Goal: Find specific page/section: Find specific page/section

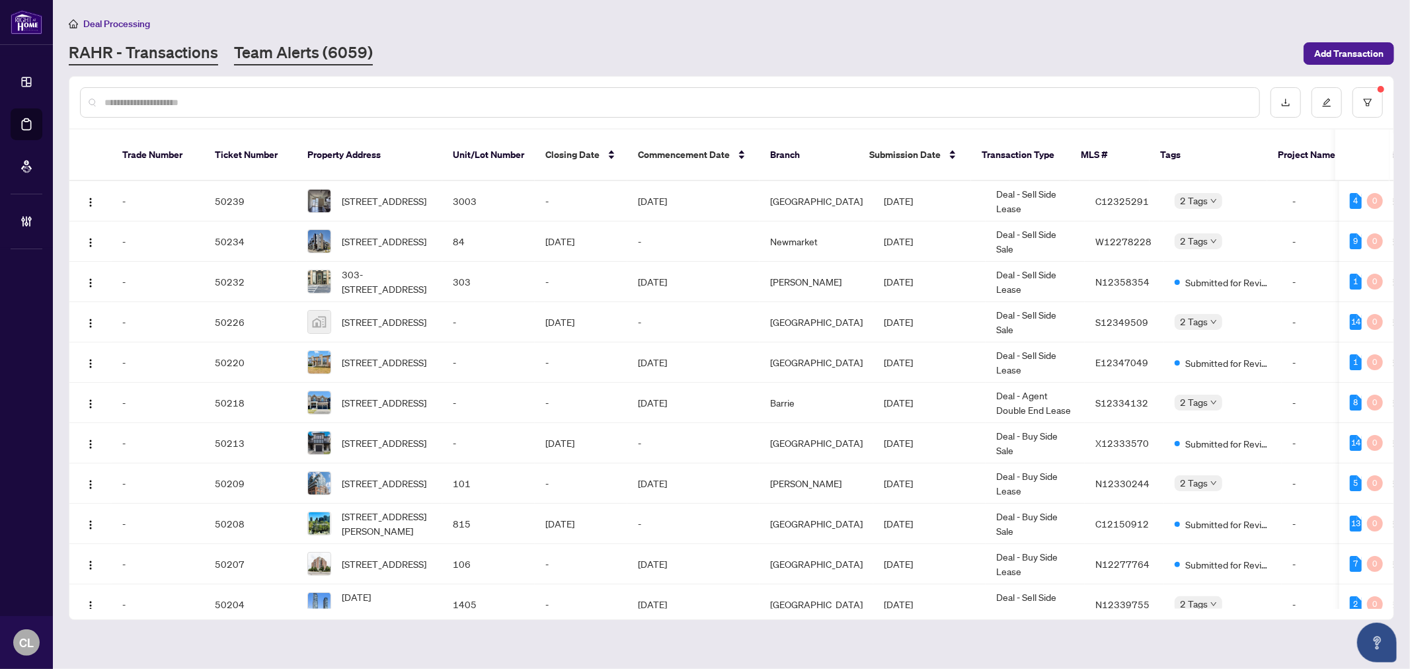
click at [338, 48] on link "Team Alerts (6059)" at bounding box center [303, 54] width 139 height 24
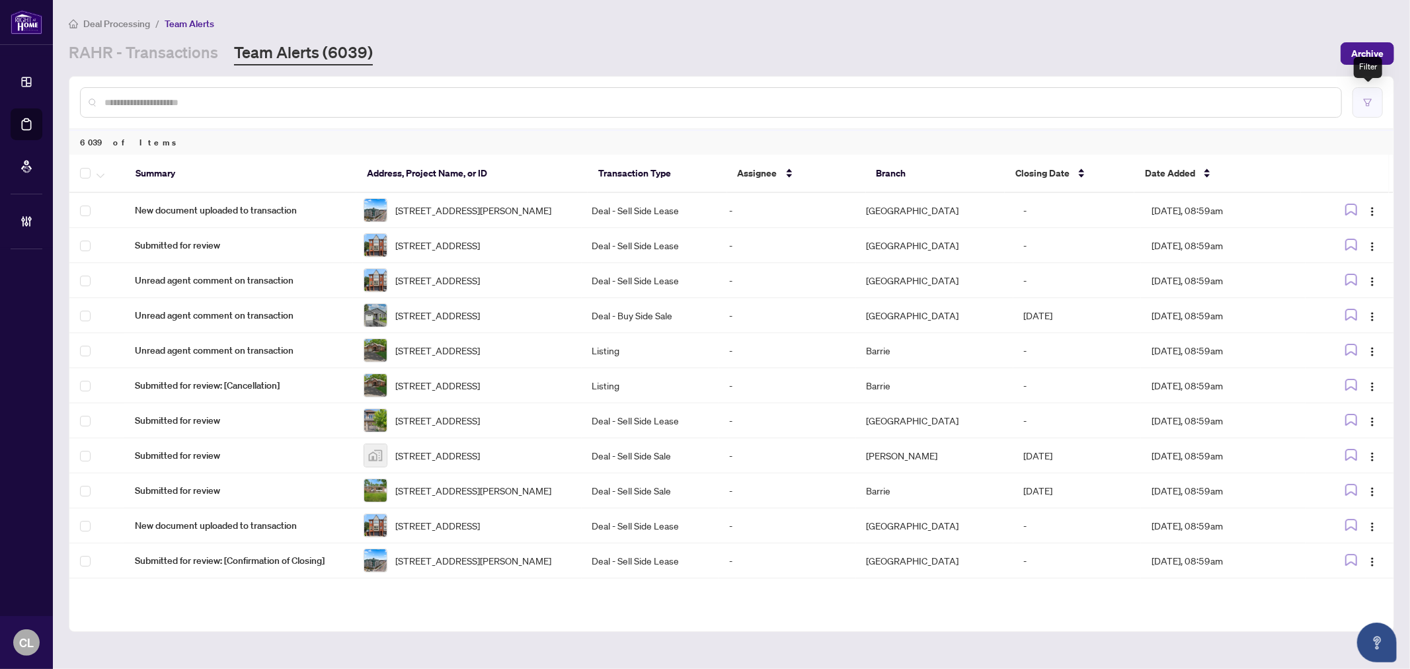
click at [1359, 102] on button "button" at bounding box center [1367, 102] width 30 height 30
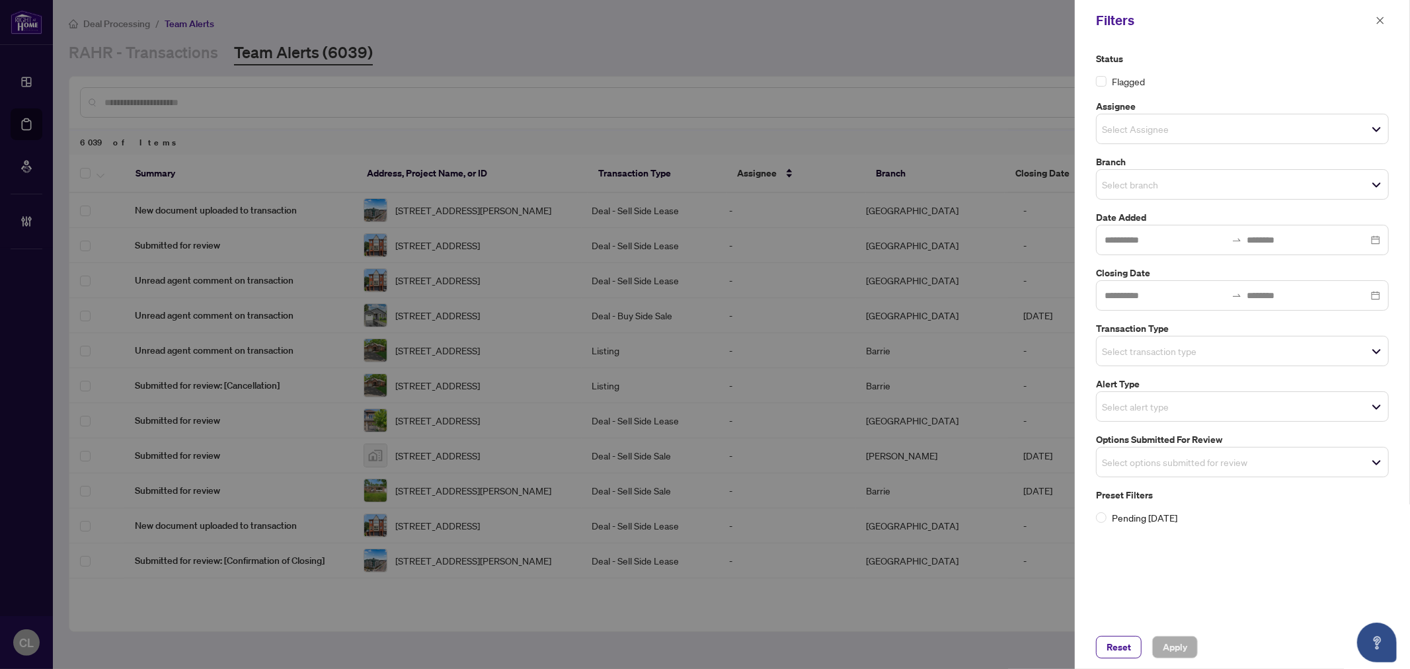
click at [1142, 192] on span "Select branch" at bounding box center [1242, 184] width 291 height 19
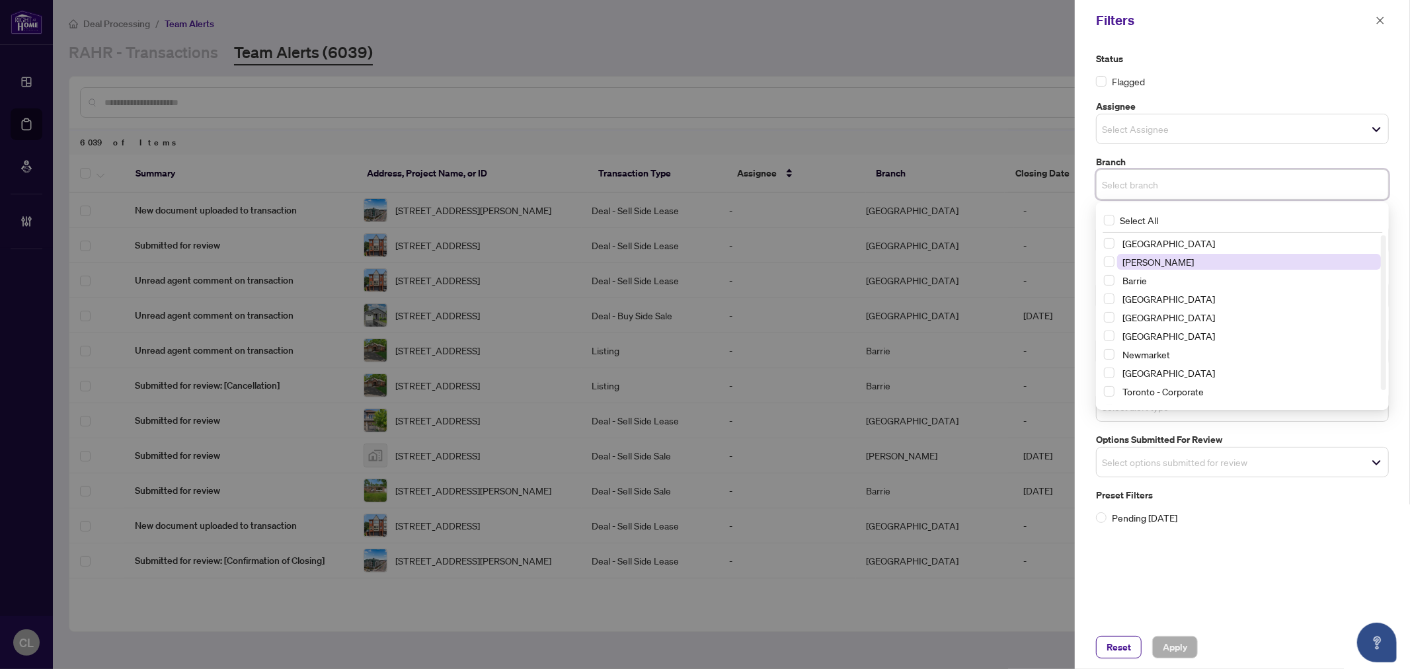
drag, startPoint x: 1110, startPoint y: 241, endPoint x: 1117, endPoint y: 264, distance: 24.1
click at [1112, 243] on span "Select Richmond Hill" at bounding box center [1109, 243] width 11 height 11
click at [1111, 268] on span "Select Vaughan" at bounding box center [1109, 265] width 11 height 11
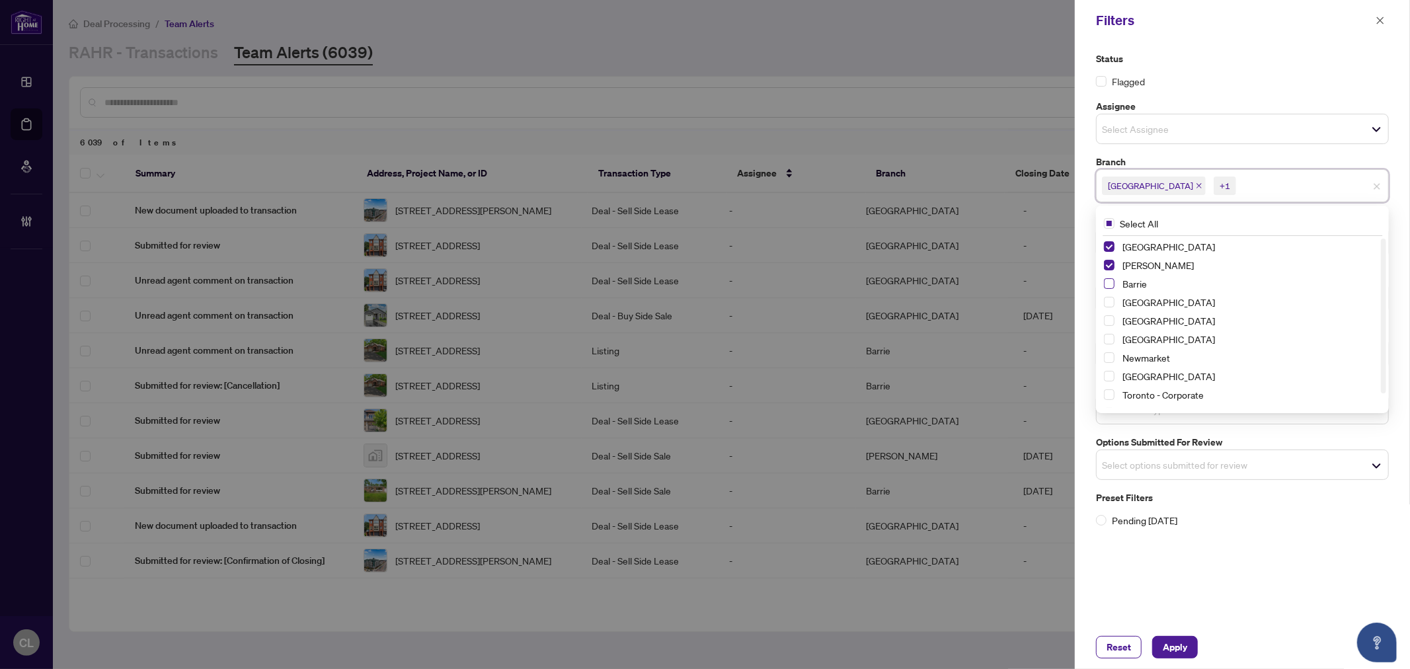
click at [1112, 287] on span "Select Barrie" at bounding box center [1109, 283] width 11 height 11
click at [1108, 317] on span "Select Durham" at bounding box center [1109, 320] width 11 height 11
click at [1105, 355] on span "Select Newmarket" at bounding box center [1109, 357] width 11 height 11
click at [1112, 371] on span "Select Ottawa" at bounding box center [1109, 376] width 11 height 11
click at [1026, 48] on div at bounding box center [705, 334] width 1410 height 669
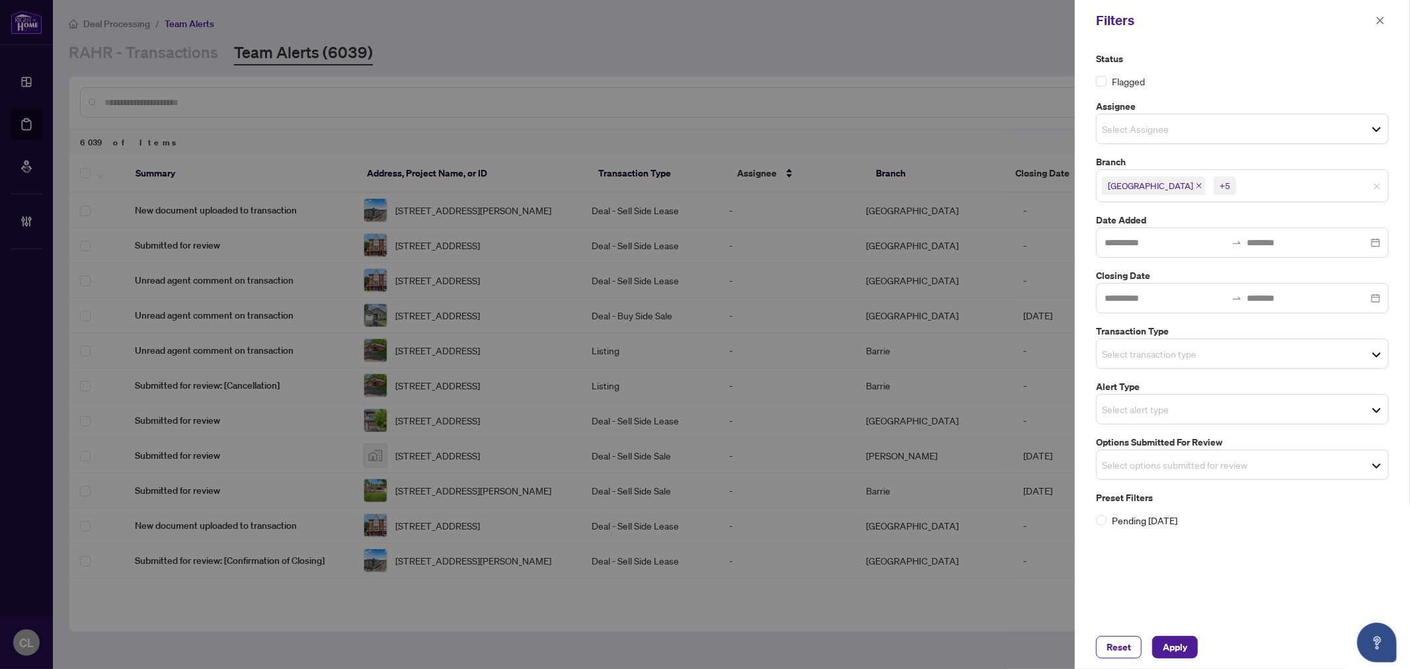
click at [1124, 354] on input "search" at bounding box center [1148, 354] width 93 height 16
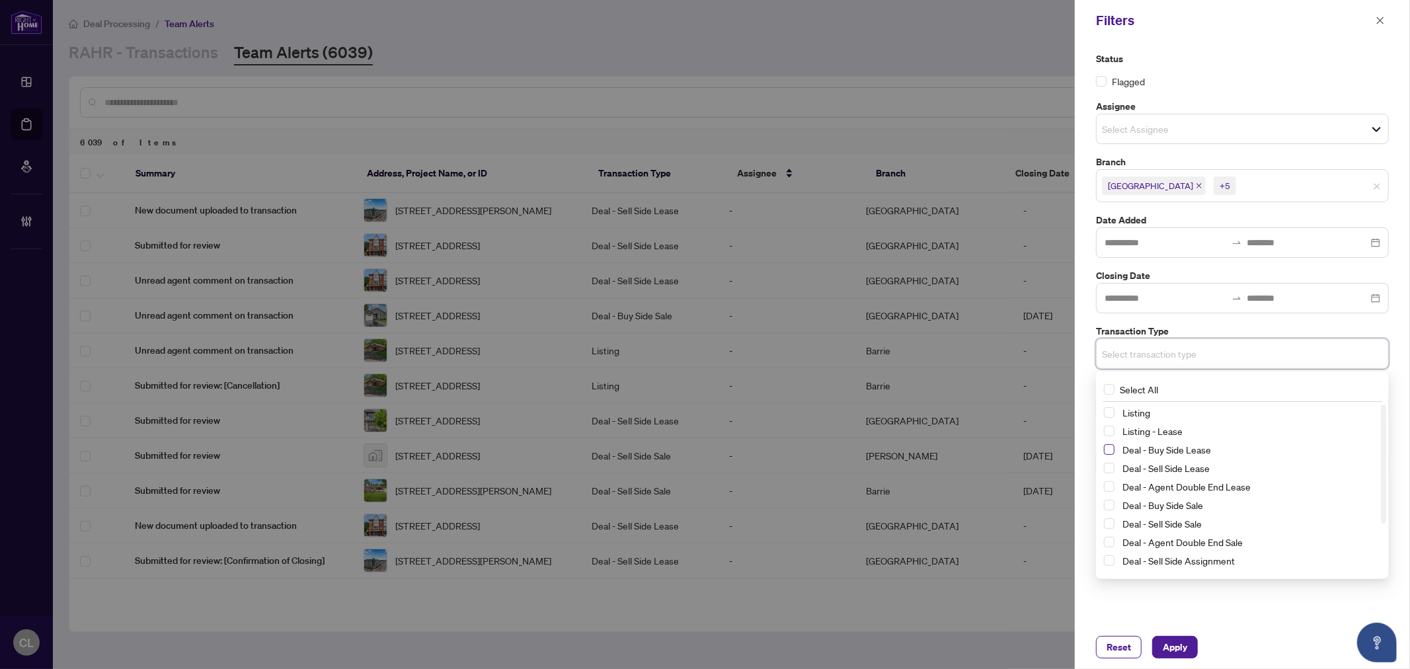
click at [1104, 452] on span "Select Deal - Buy Side Lease" at bounding box center [1109, 449] width 11 height 11
click at [1108, 472] on span "Select Deal - Sell Side Lease" at bounding box center [1109, 471] width 11 height 11
click at [1107, 494] on span "Select Deal - Agent Double End Lease" at bounding box center [1109, 489] width 11 height 11
click at [1111, 509] on span "Select Deal - Buy Side Sale" at bounding box center [1109, 508] width 11 height 11
click at [1110, 527] on span "Select Deal - Sell Side Sale" at bounding box center [1109, 527] width 11 height 11
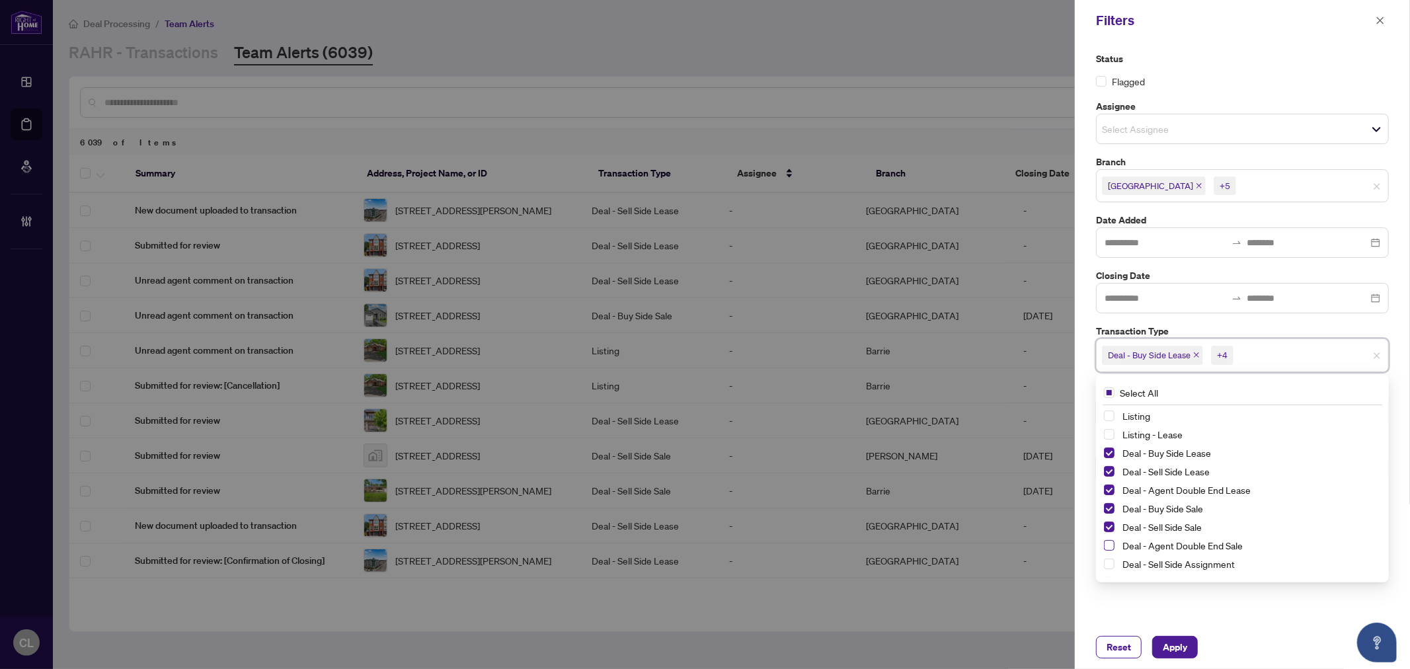
click at [1108, 543] on span "Select Deal - Agent Double End Sale" at bounding box center [1109, 545] width 11 height 11
click at [1108, 556] on span "Select Deal - Sell Side Assignment" at bounding box center [1109, 555] width 11 height 11
click at [1109, 572] on span "Select Deal - Buy Side Assignment" at bounding box center [1109, 573] width 11 height 11
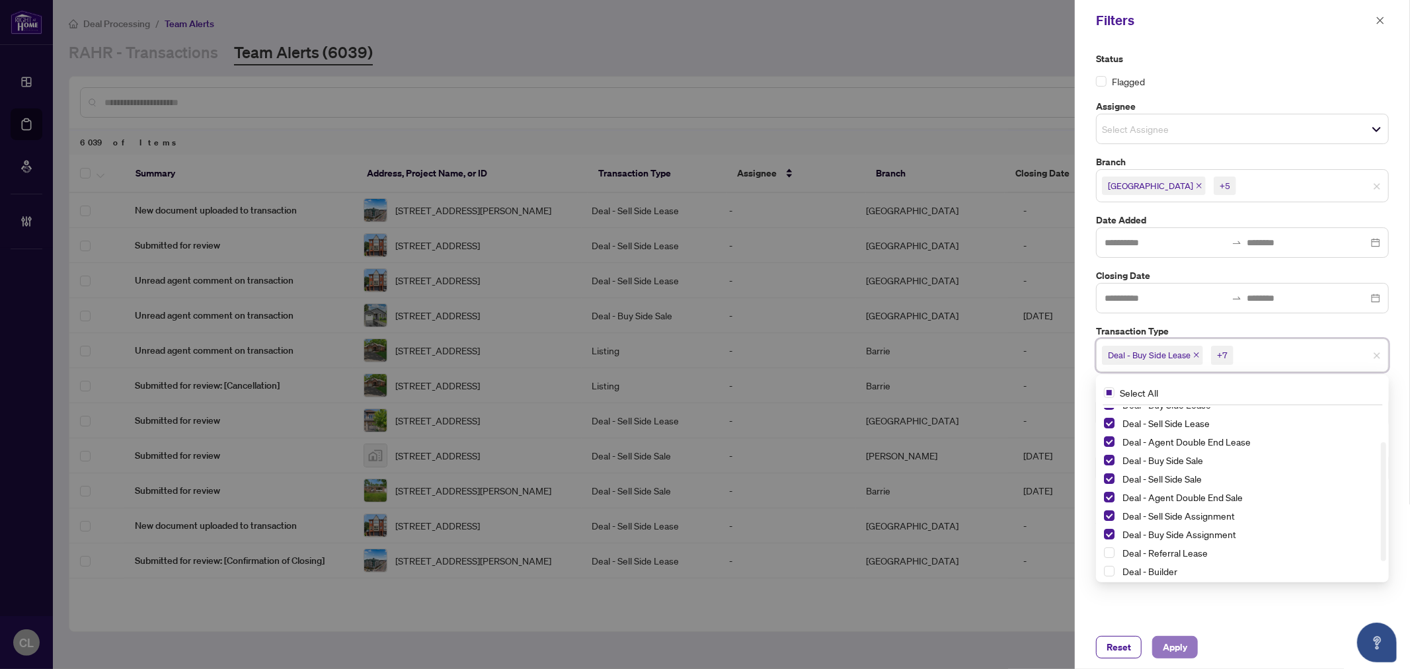
click at [1183, 639] on span "Apply" at bounding box center [1175, 647] width 24 height 21
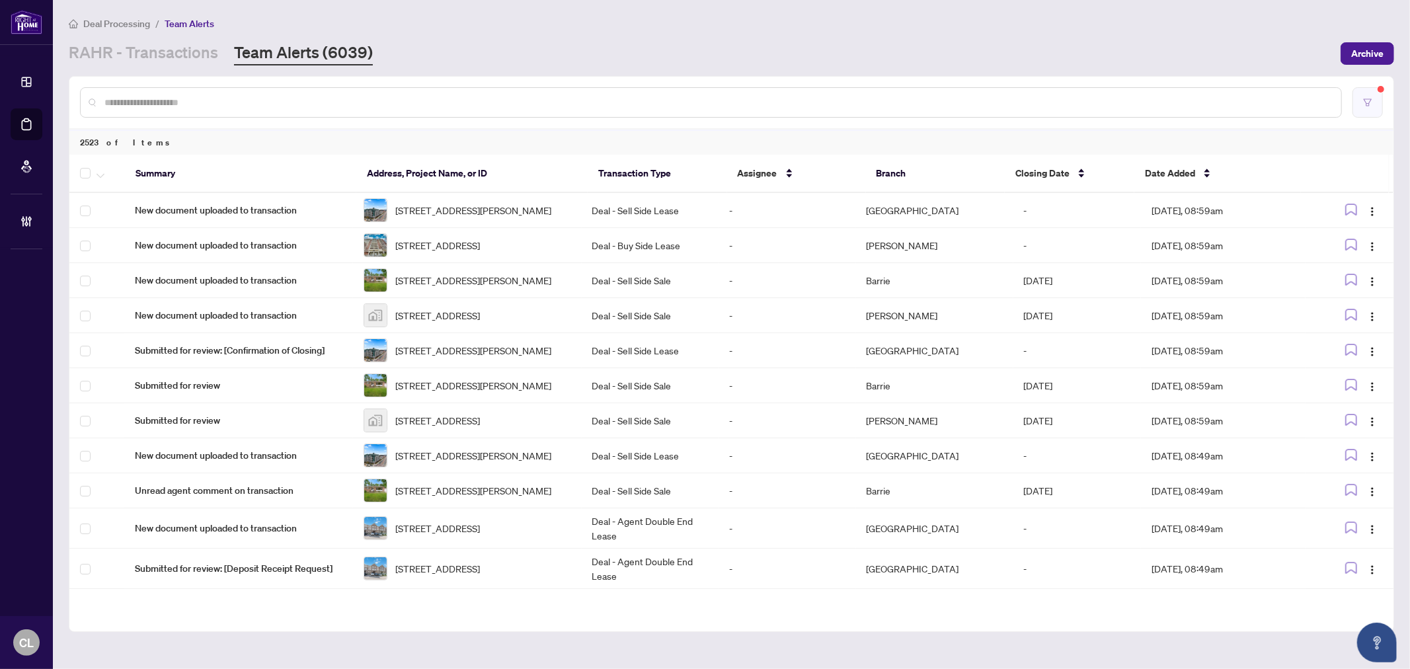
click at [1371, 99] on icon "filter" at bounding box center [1367, 102] width 9 height 9
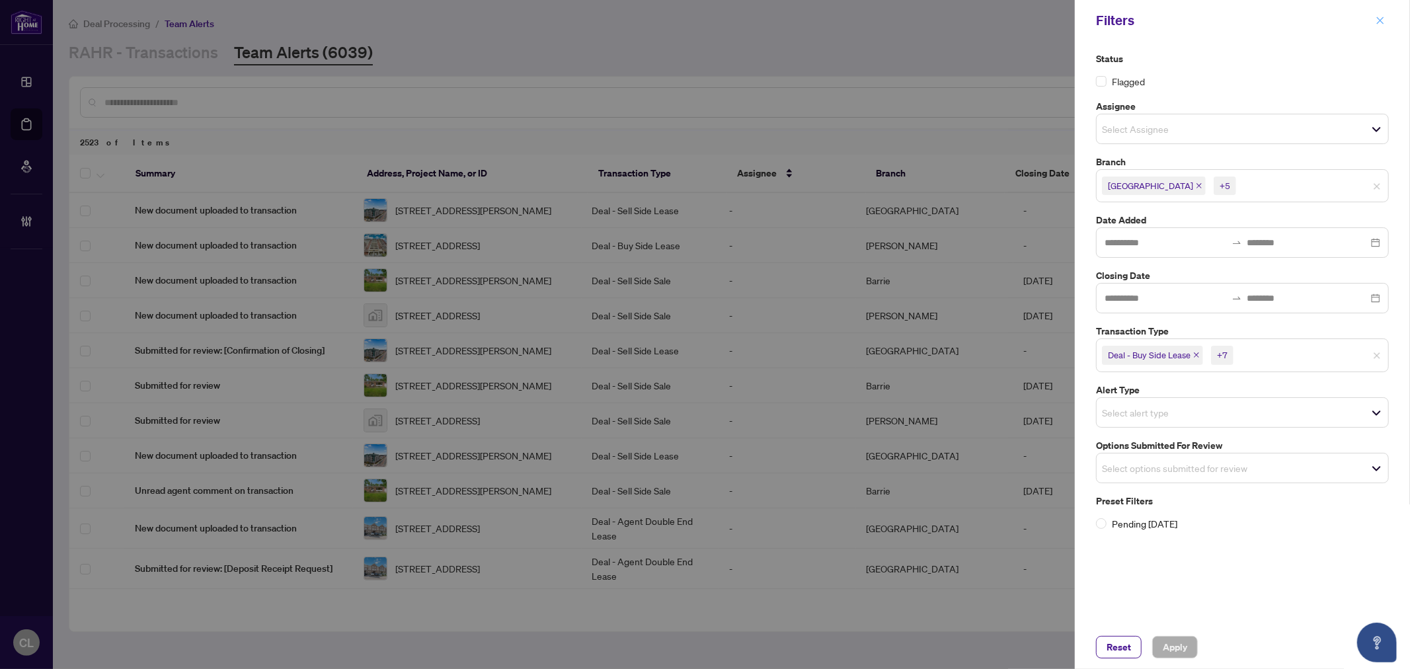
click at [1379, 28] on span "button" at bounding box center [1379, 20] width 9 height 21
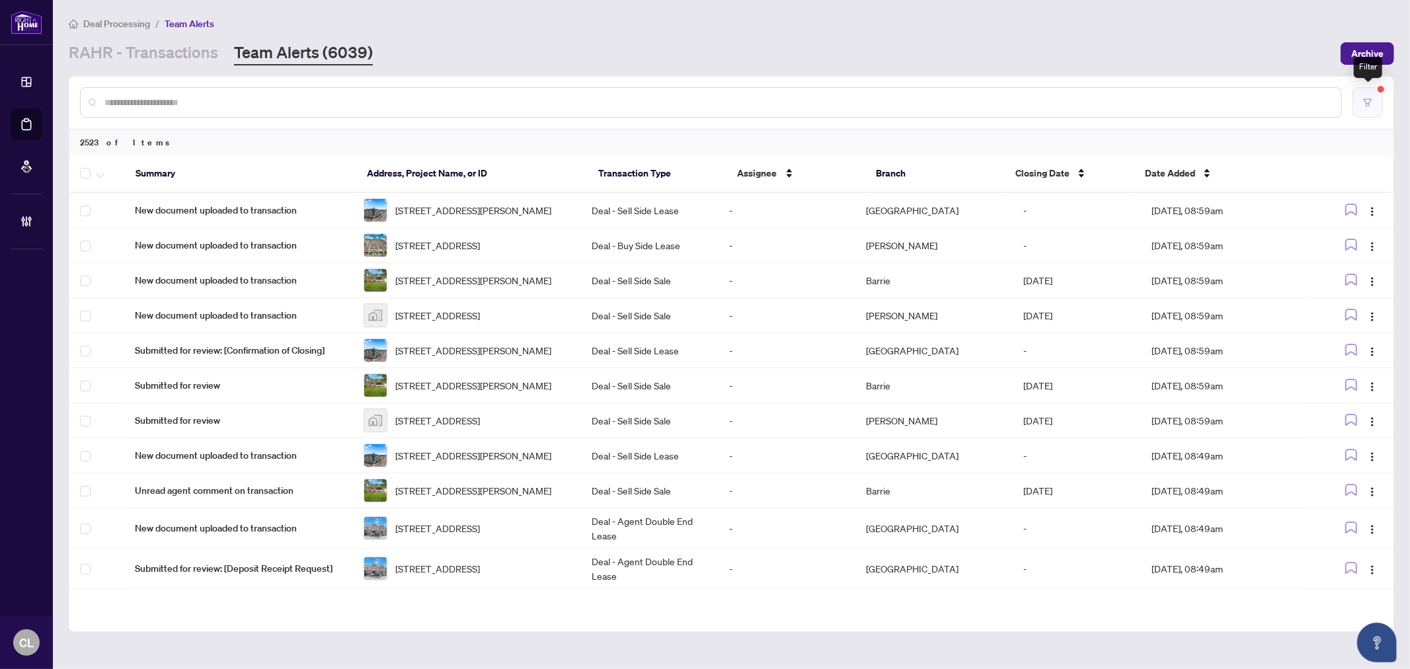
click at [1364, 108] on button "button" at bounding box center [1367, 102] width 30 height 30
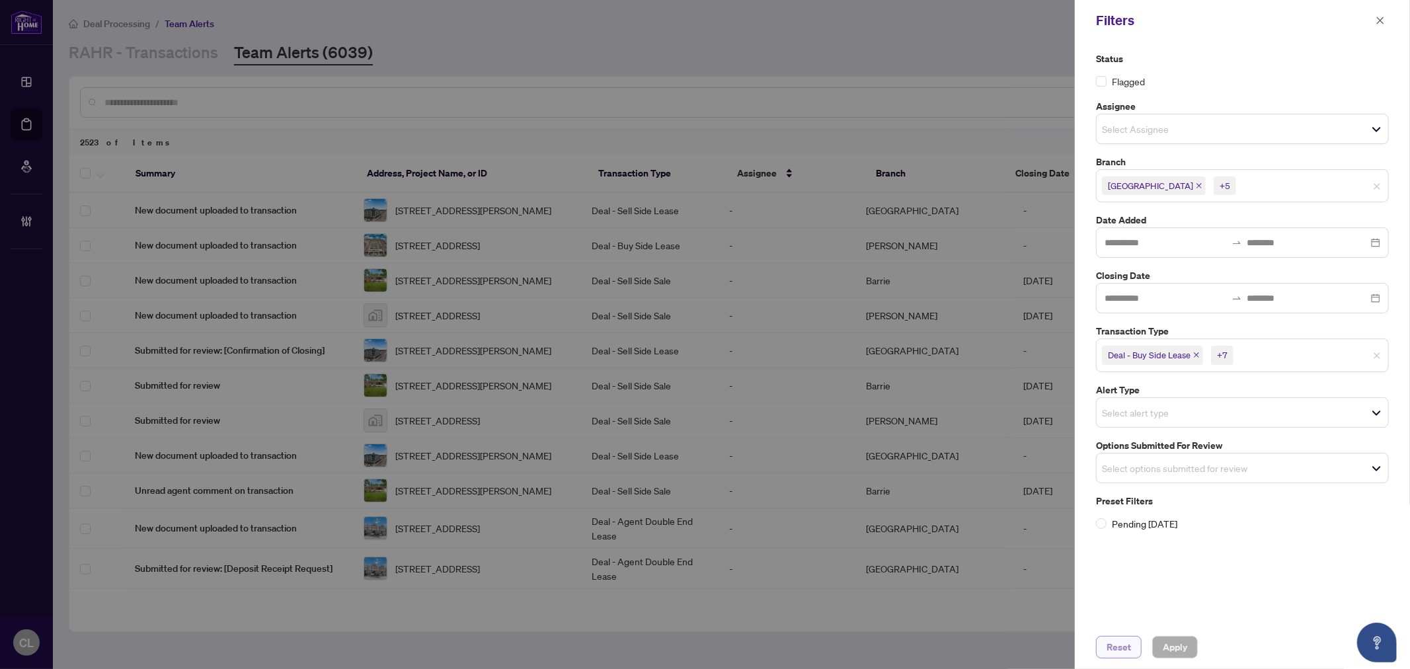
click at [1134, 653] on button "Reset" at bounding box center [1119, 647] width 46 height 22
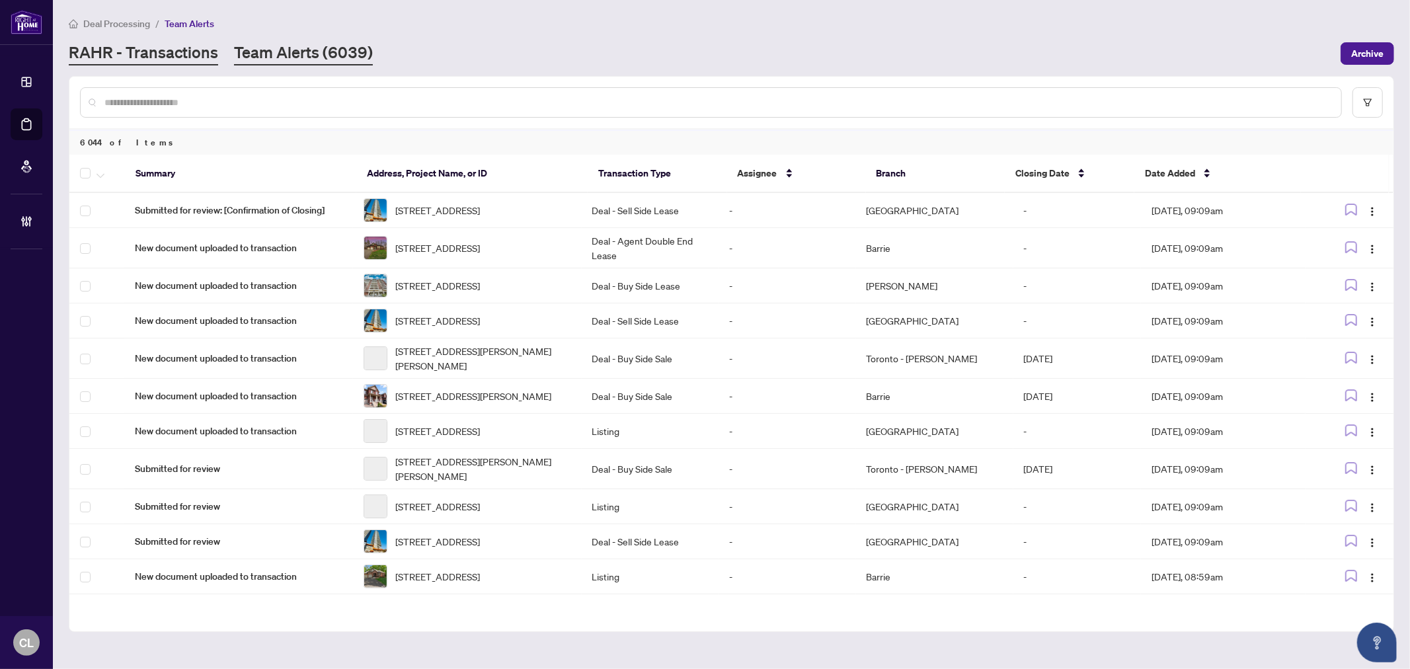
click at [152, 54] on link "RAHR - Transactions" at bounding box center [143, 54] width 149 height 24
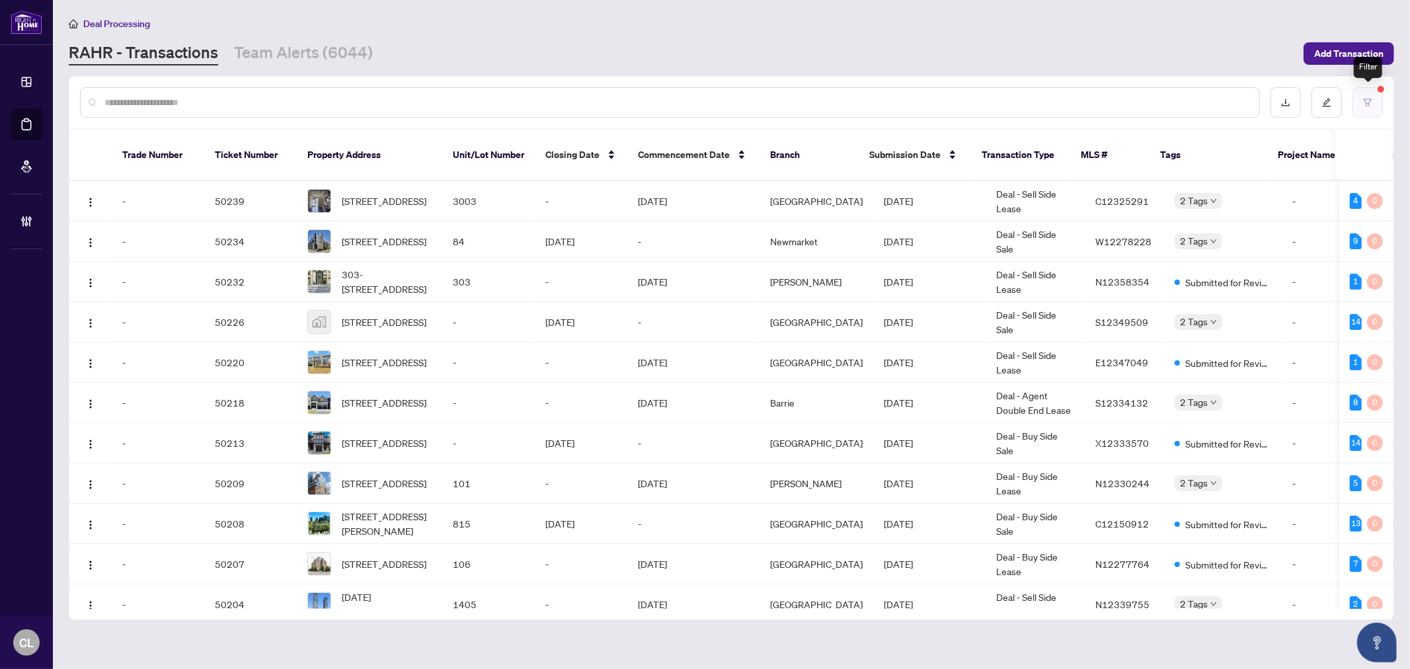
click at [1365, 98] on icon "filter" at bounding box center [1368, 101] width 8 height 7
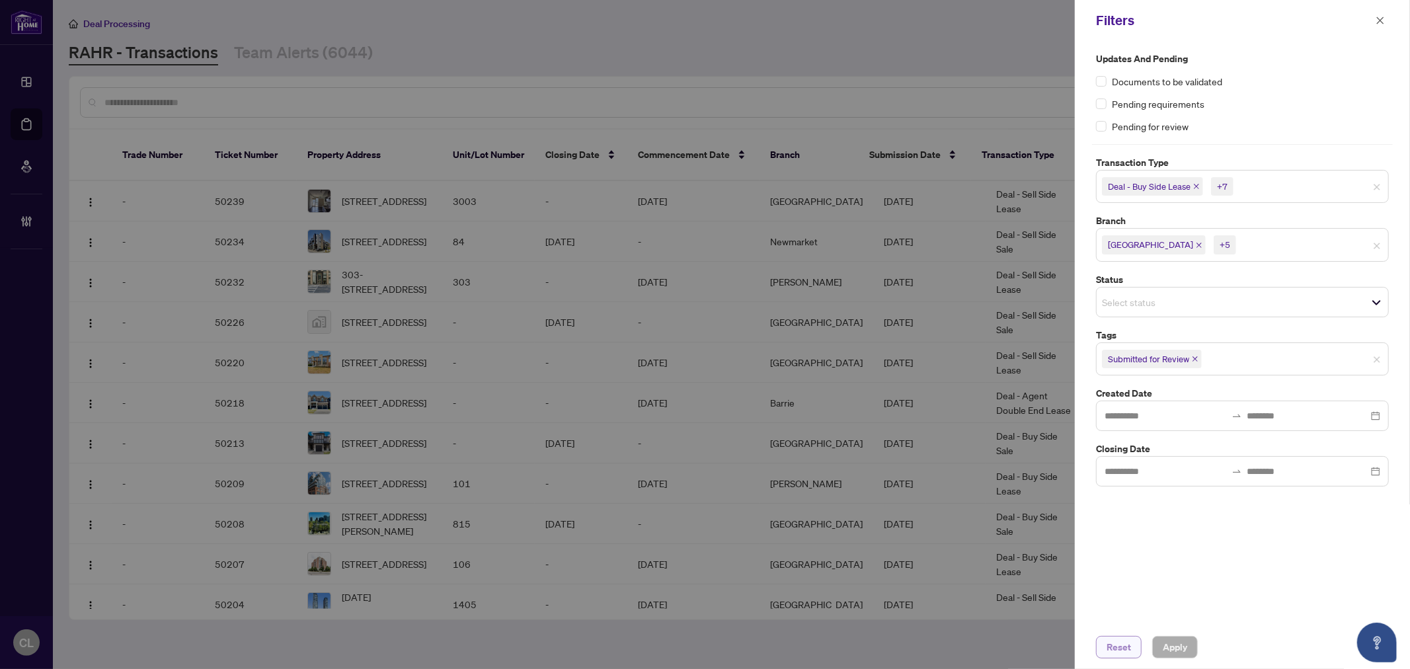
click at [1124, 652] on span "Reset" at bounding box center [1118, 647] width 24 height 21
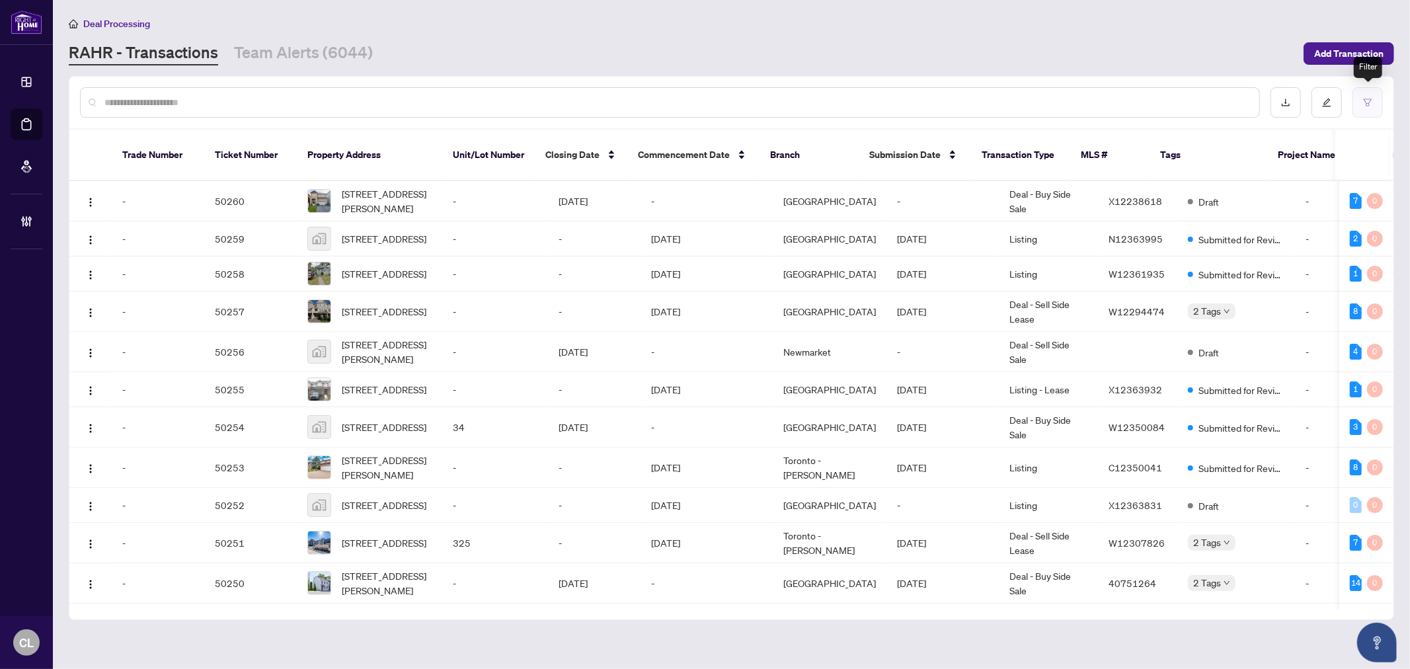
click at [1374, 101] on button "button" at bounding box center [1367, 102] width 30 height 30
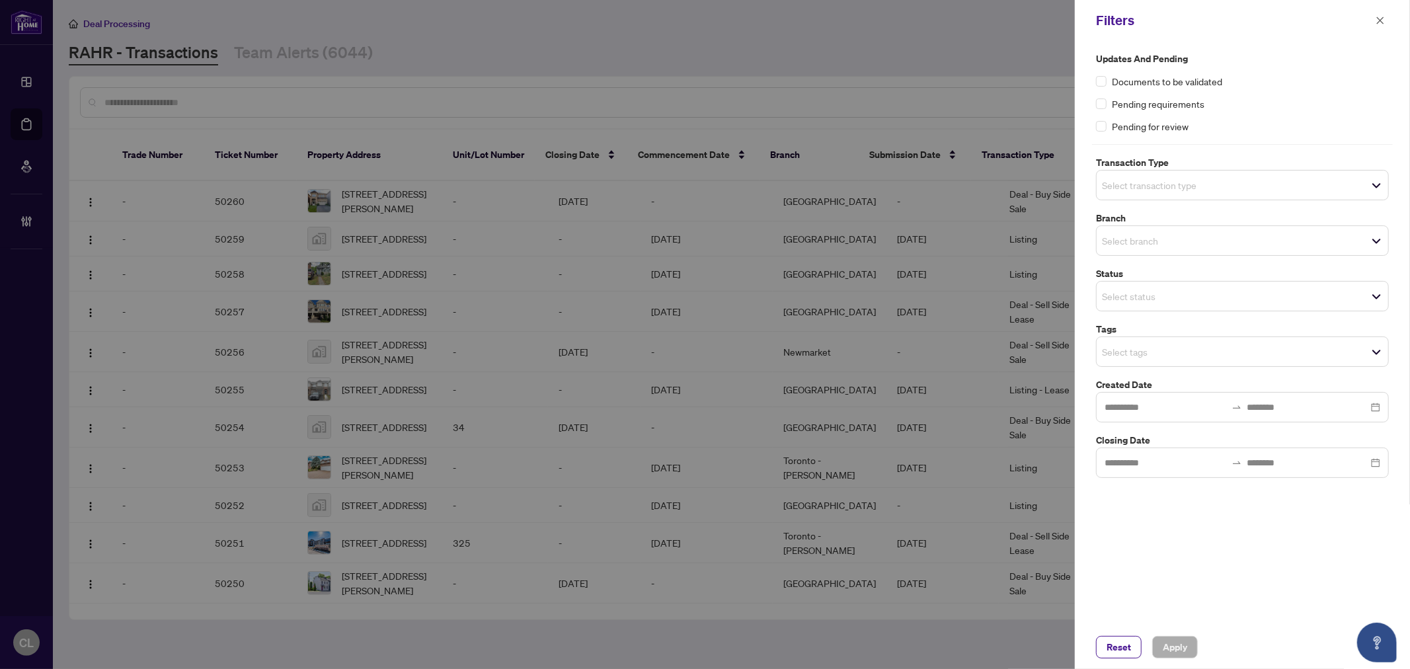
click at [1140, 190] on input "search" at bounding box center [1148, 185] width 93 height 16
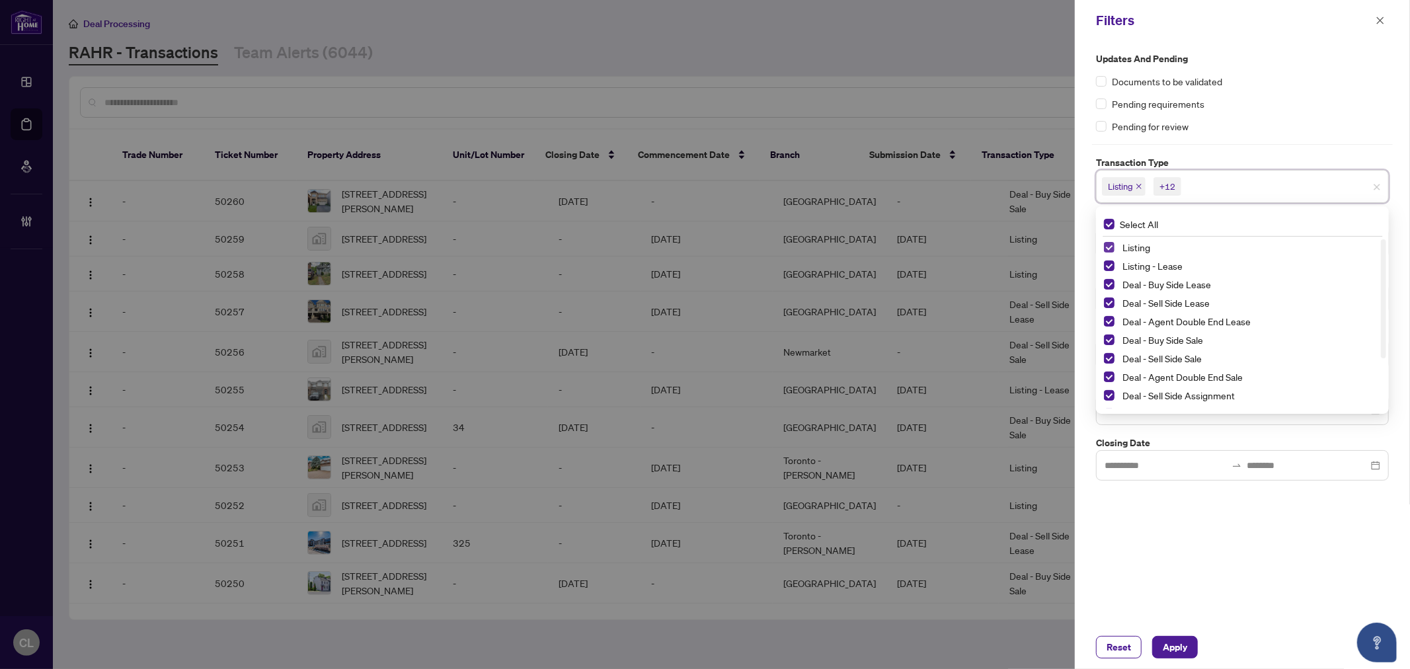
click at [1109, 250] on span "Select Listing" at bounding box center [1109, 247] width 11 height 11
click at [1110, 266] on span "Select Listing - Lease" at bounding box center [1109, 265] width 11 height 11
click at [1030, 81] on div at bounding box center [705, 334] width 1410 height 669
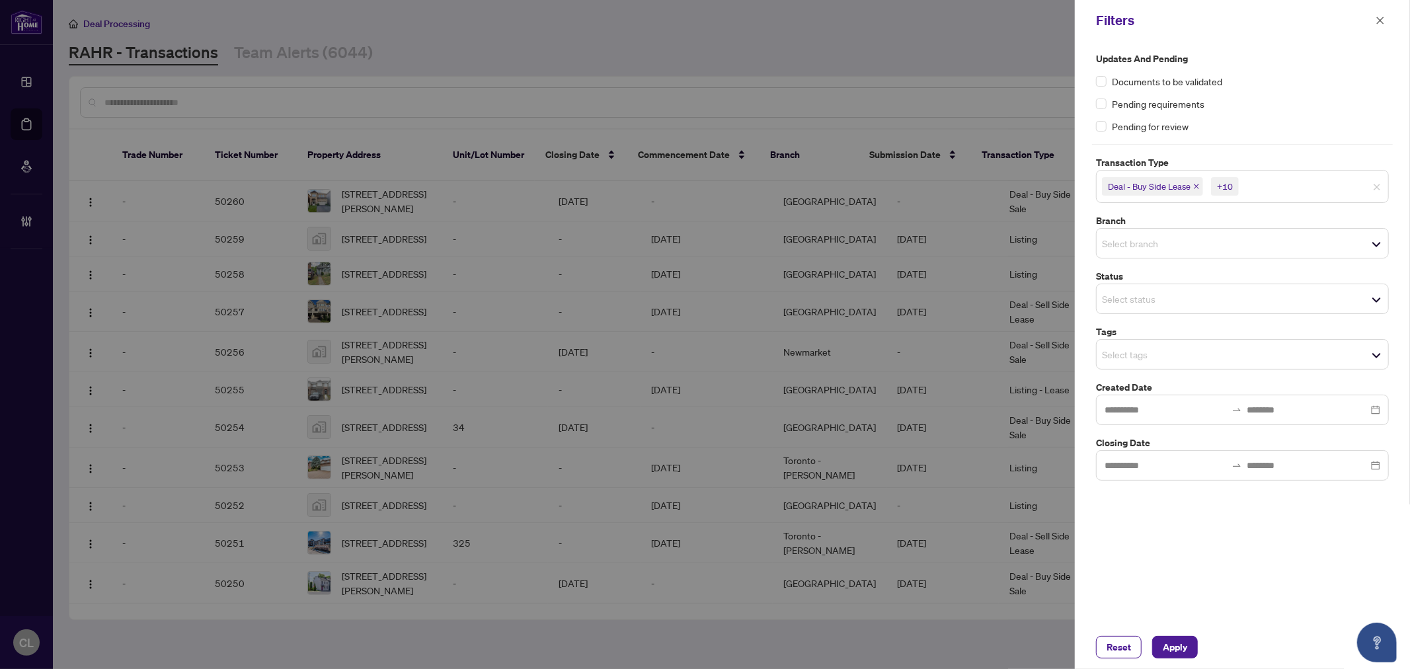
click at [1125, 248] on input "search" at bounding box center [1148, 243] width 93 height 16
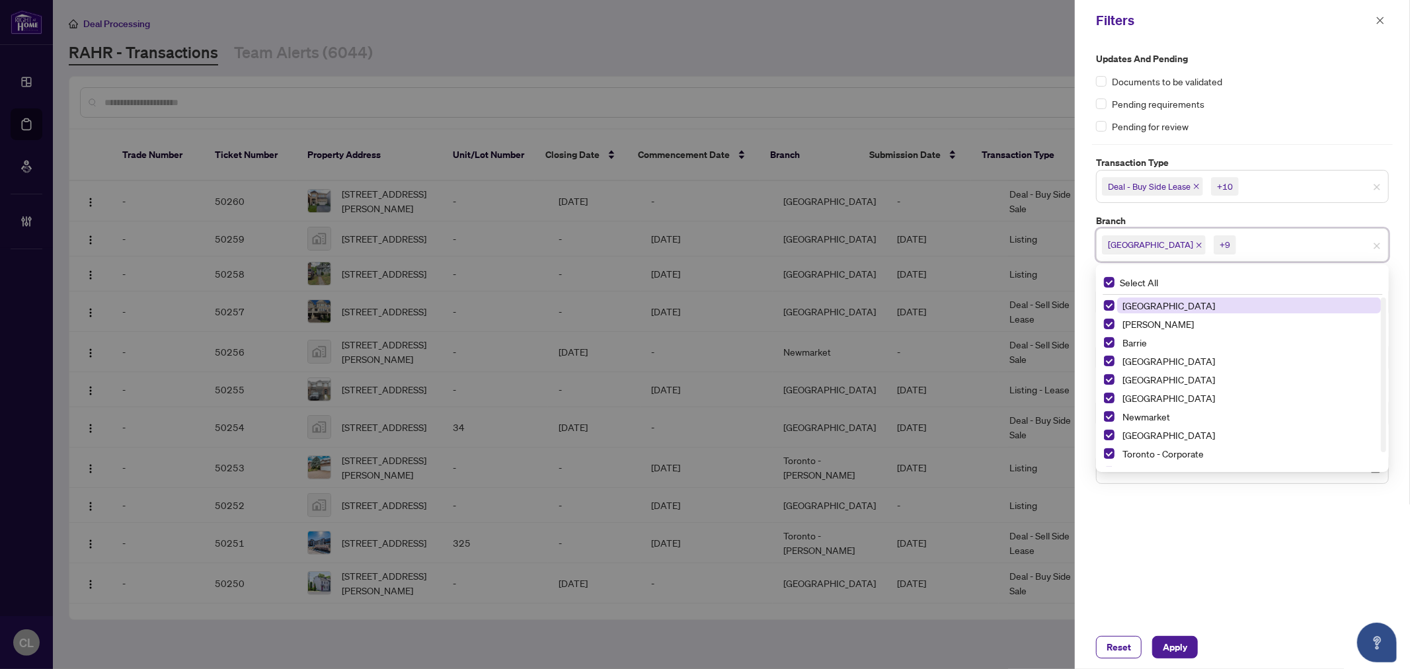
click at [958, 74] on div at bounding box center [705, 334] width 1410 height 669
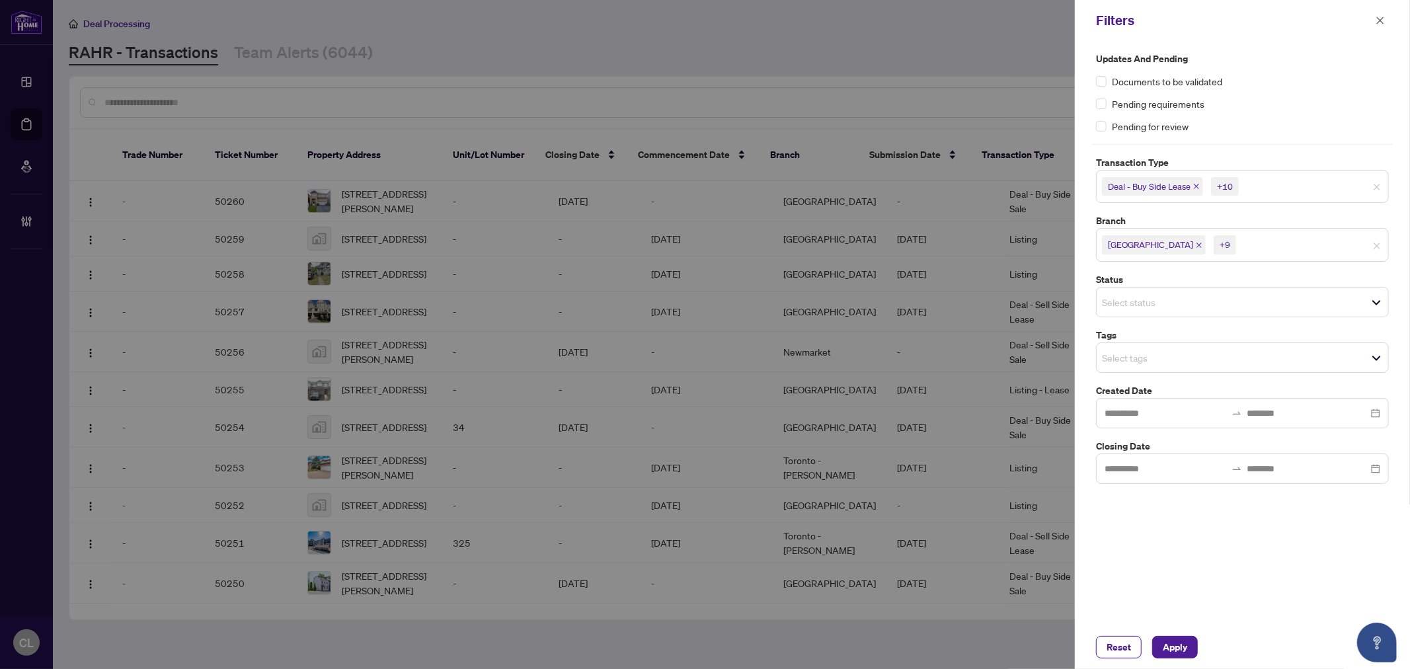
click at [1131, 305] on input "search" at bounding box center [1148, 302] width 93 height 16
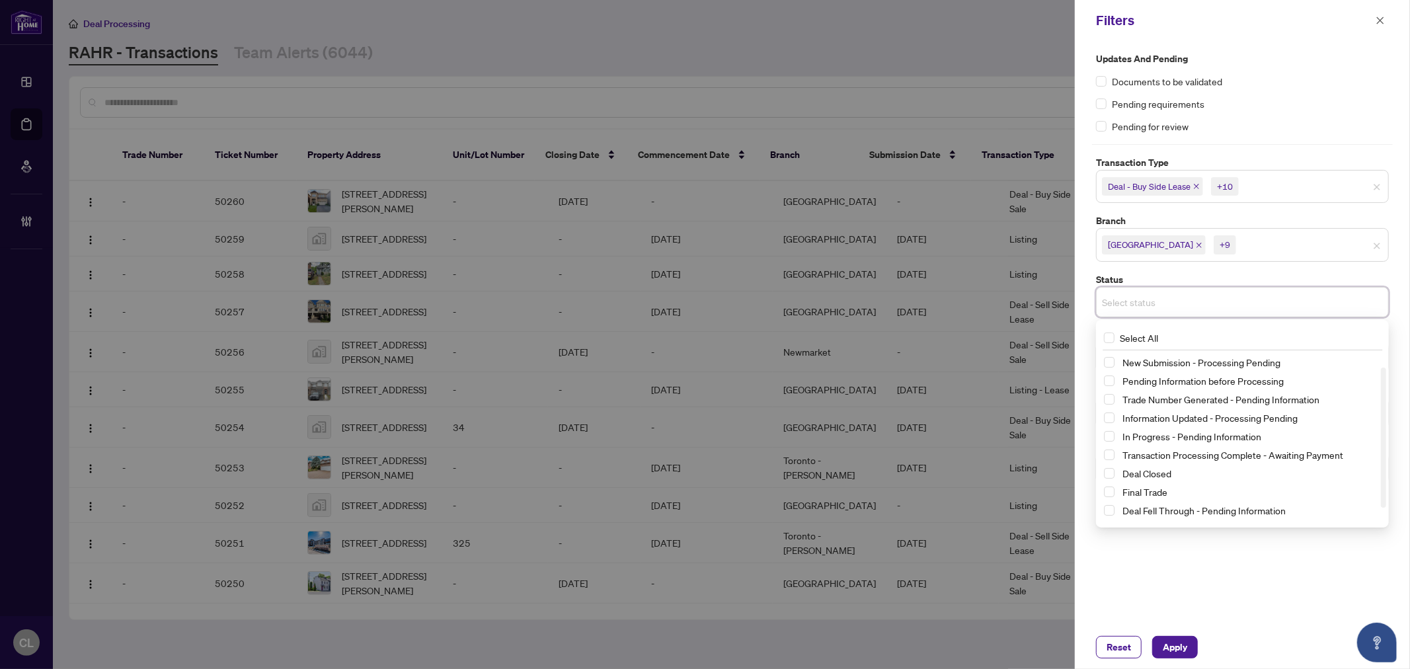
scroll to position [17, 0]
click at [990, 57] on div at bounding box center [705, 334] width 1410 height 669
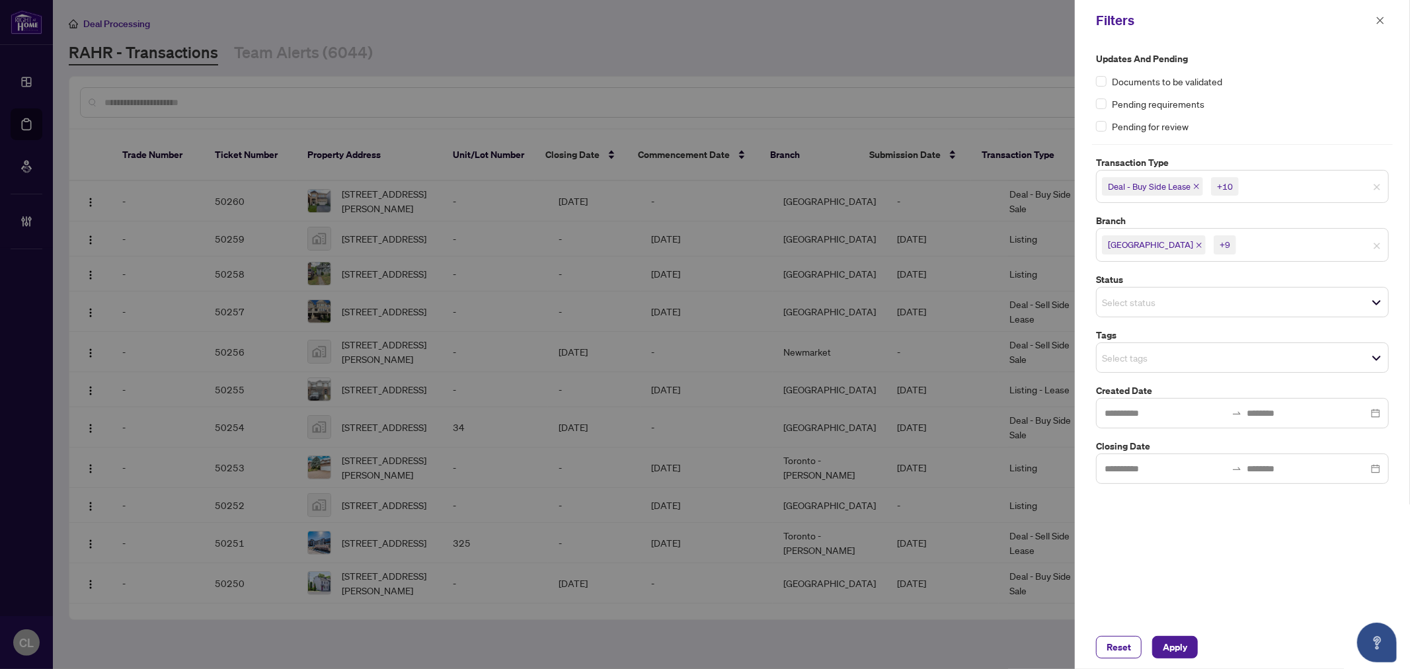
click at [1143, 368] on div "Select tags" at bounding box center [1242, 357] width 293 height 30
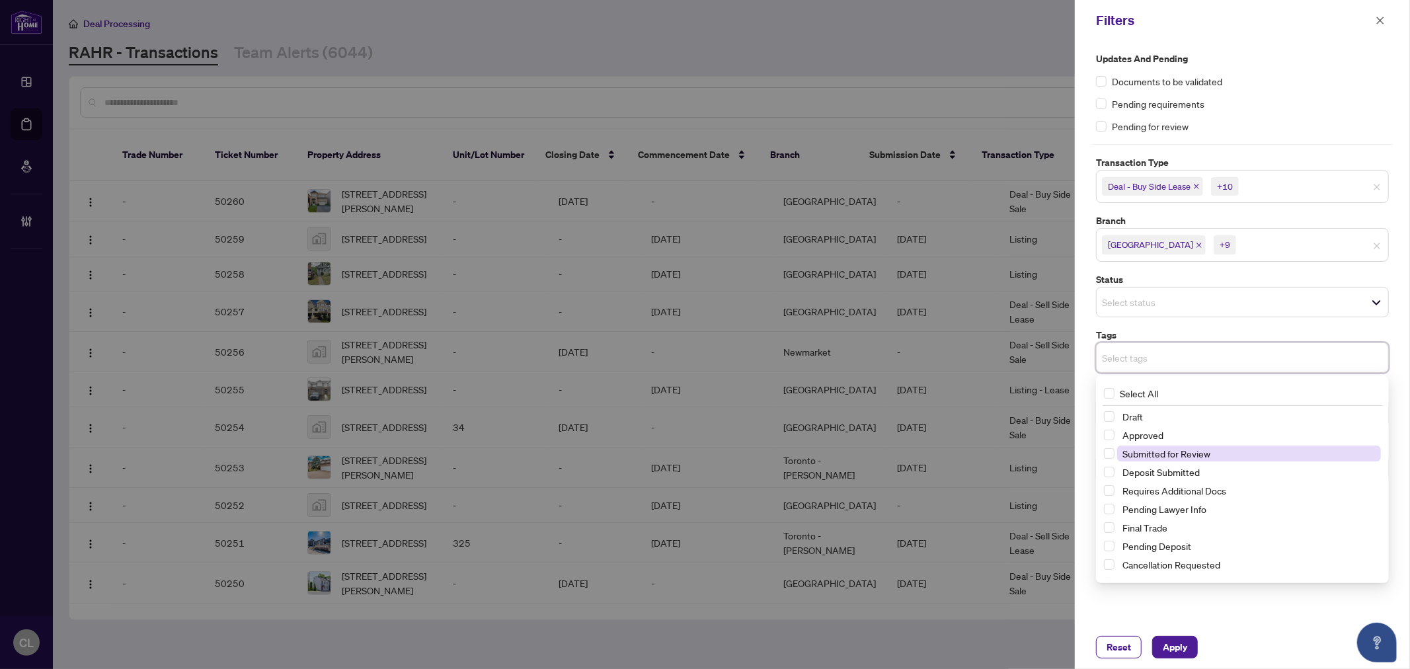
click at [1167, 454] on span "Submitted for Review" at bounding box center [1166, 453] width 88 height 12
click at [1188, 654] on button "Apply" at bounding box center [1175, 647] width 46 height 22
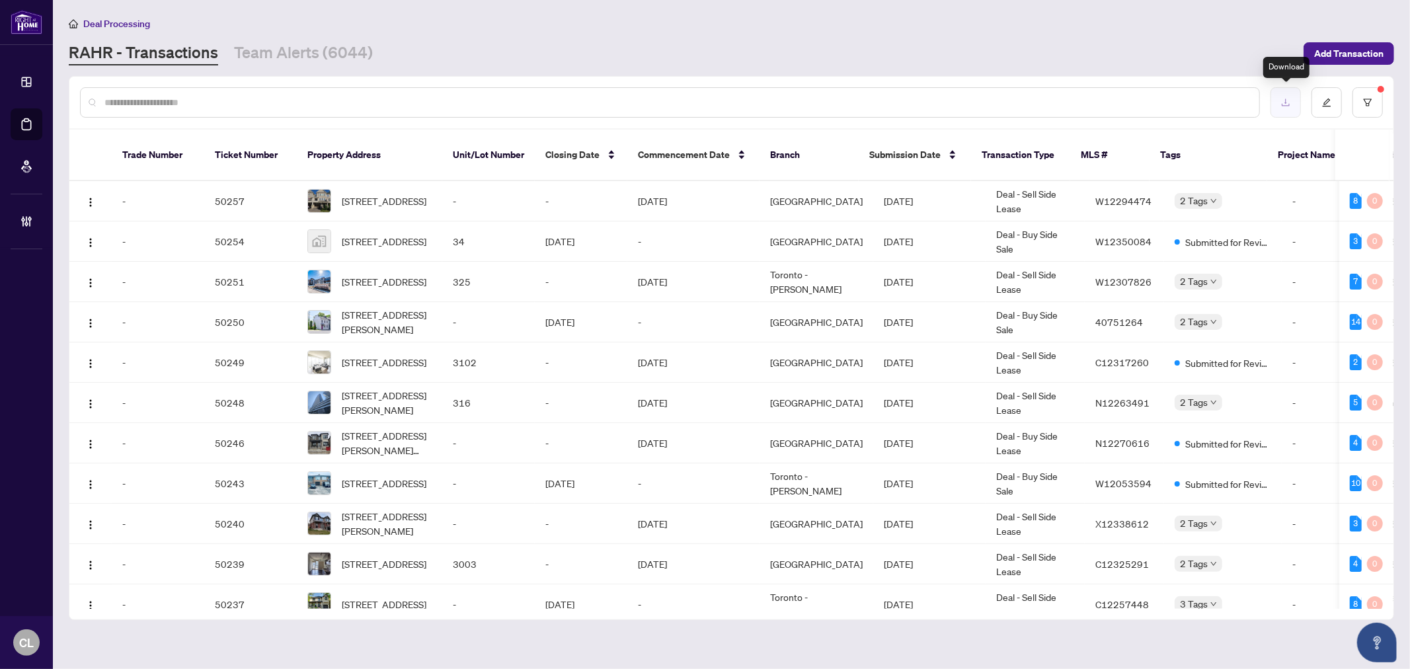
click at [1281, 106] on icon "download" at bounding box center [1285, 102] width 9 height 9
